Goal: Navigation & Orientation: Find specific page/section

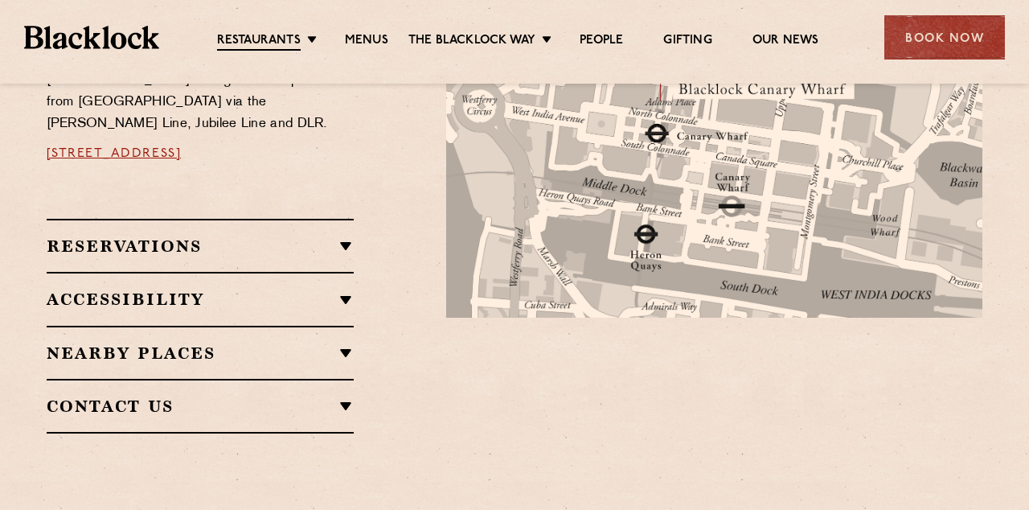
scroll to position [1005, 0]
click at [358, 252] on div "Restaurant Information Located under the railway tracks on Frobisher’s Passage …" at bounding box center [235, 197] width 400 height 471
click at [349, 289] on h2 "Accessibility" at bounding box center [201, 298] width 308 height 19
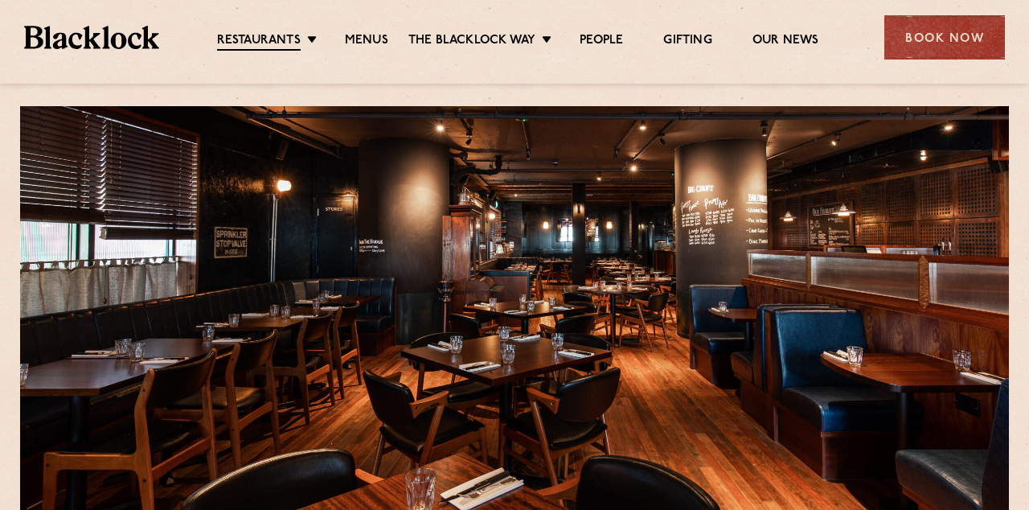
scroll to position [0, 0]
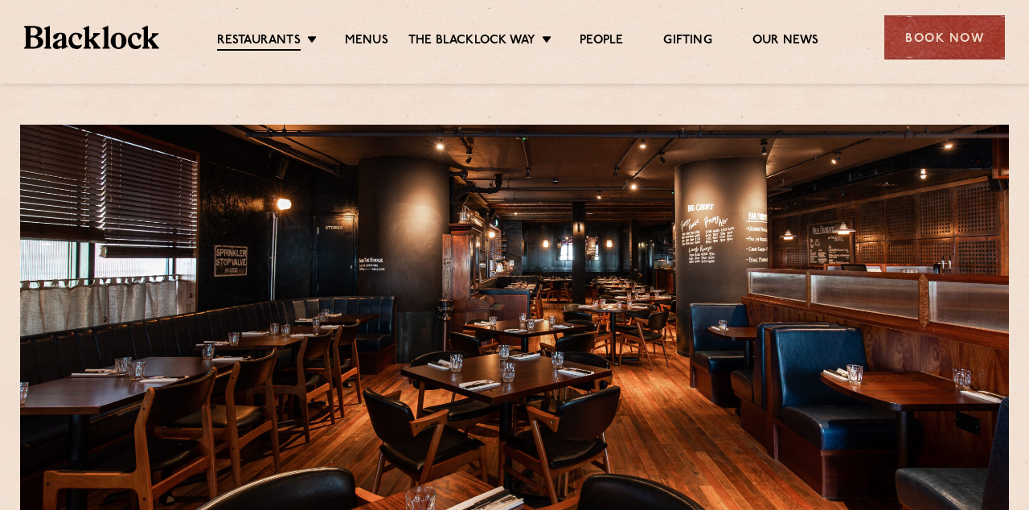
click at [296, 40] on link "Restaurants" at bounding box center [259, 42] width 84 height 18
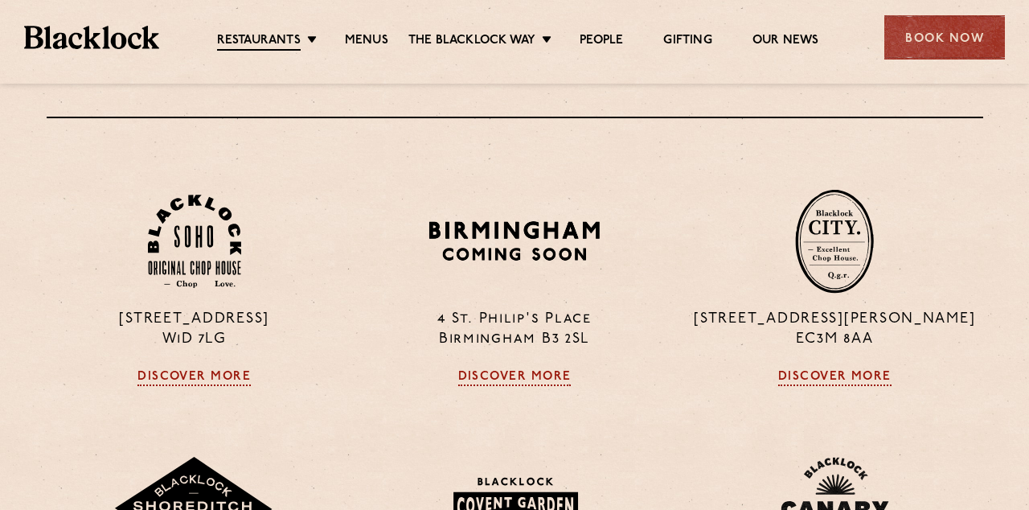
scroll to position [782, 0]
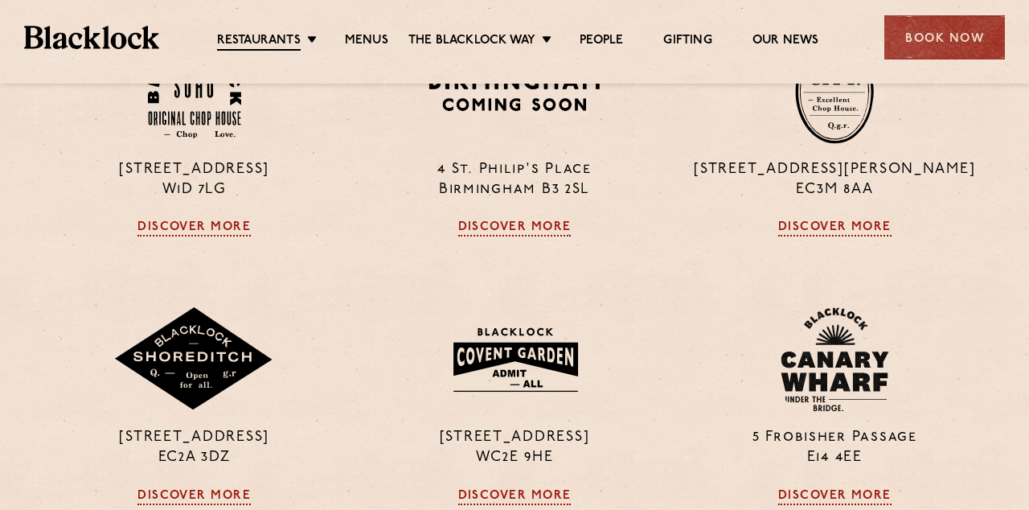
click at [212, 400] on img at bounding box center [193, 359] width 161 height 105
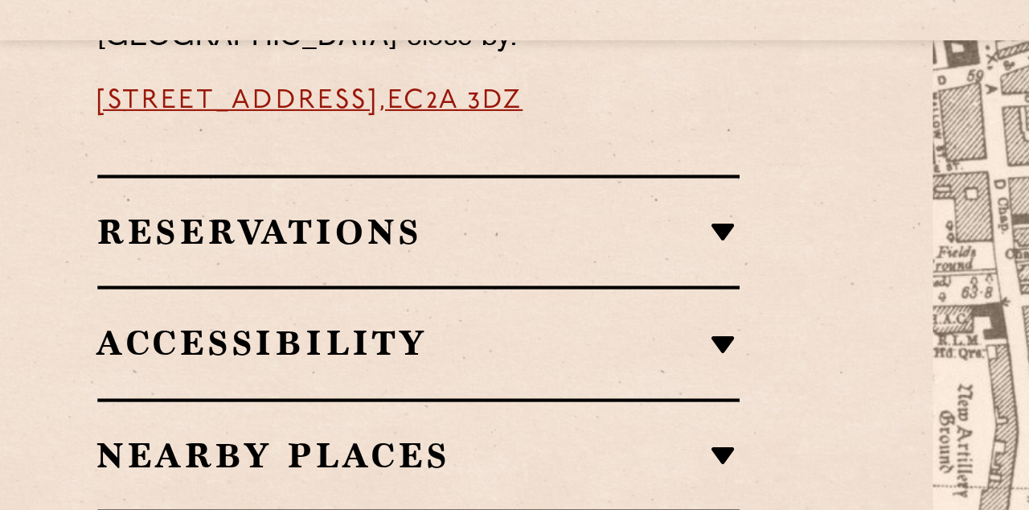
scroll to position [1076, 0]
